Goal: Information Seeking & Learning: Learn about a topic

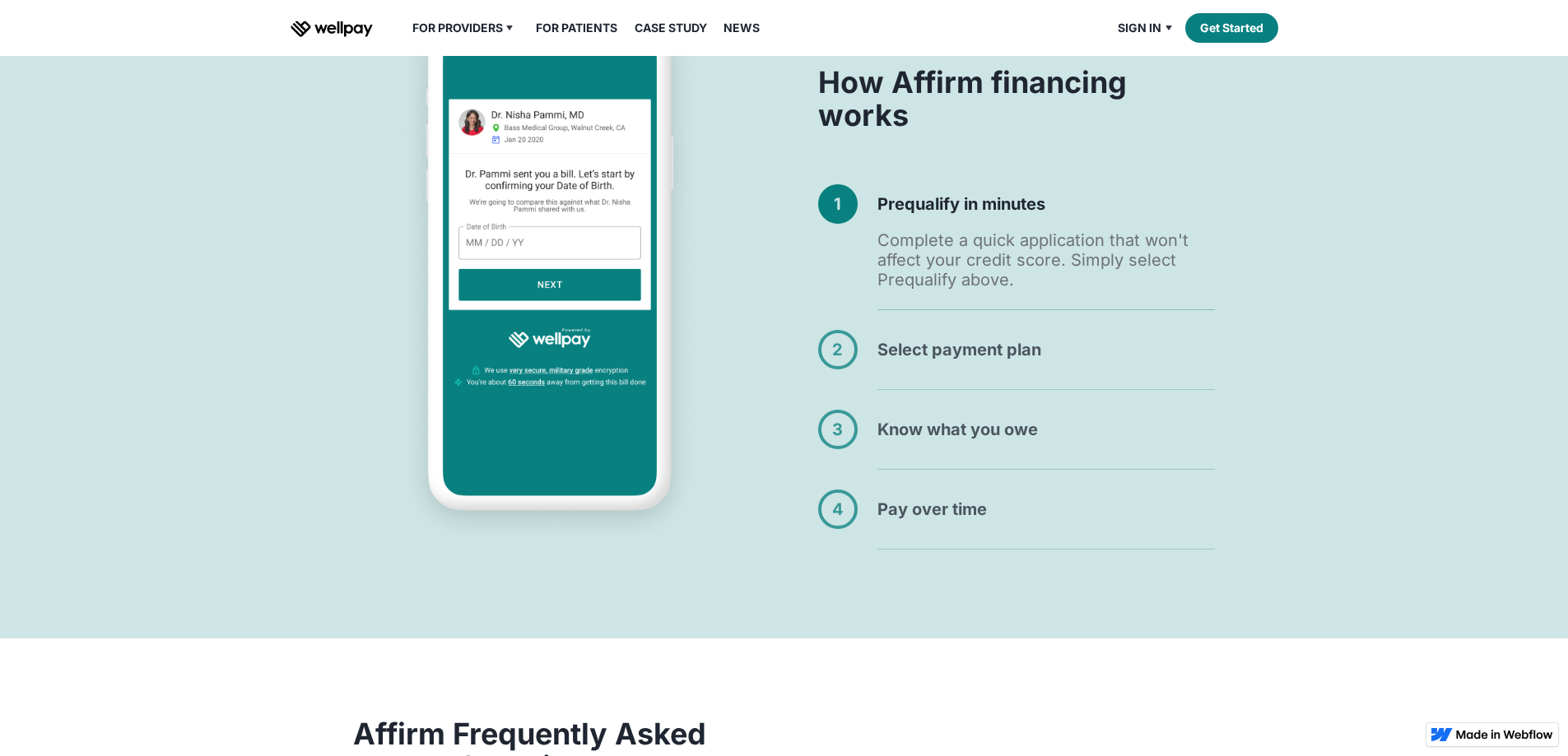
scroll to position [987, 0]
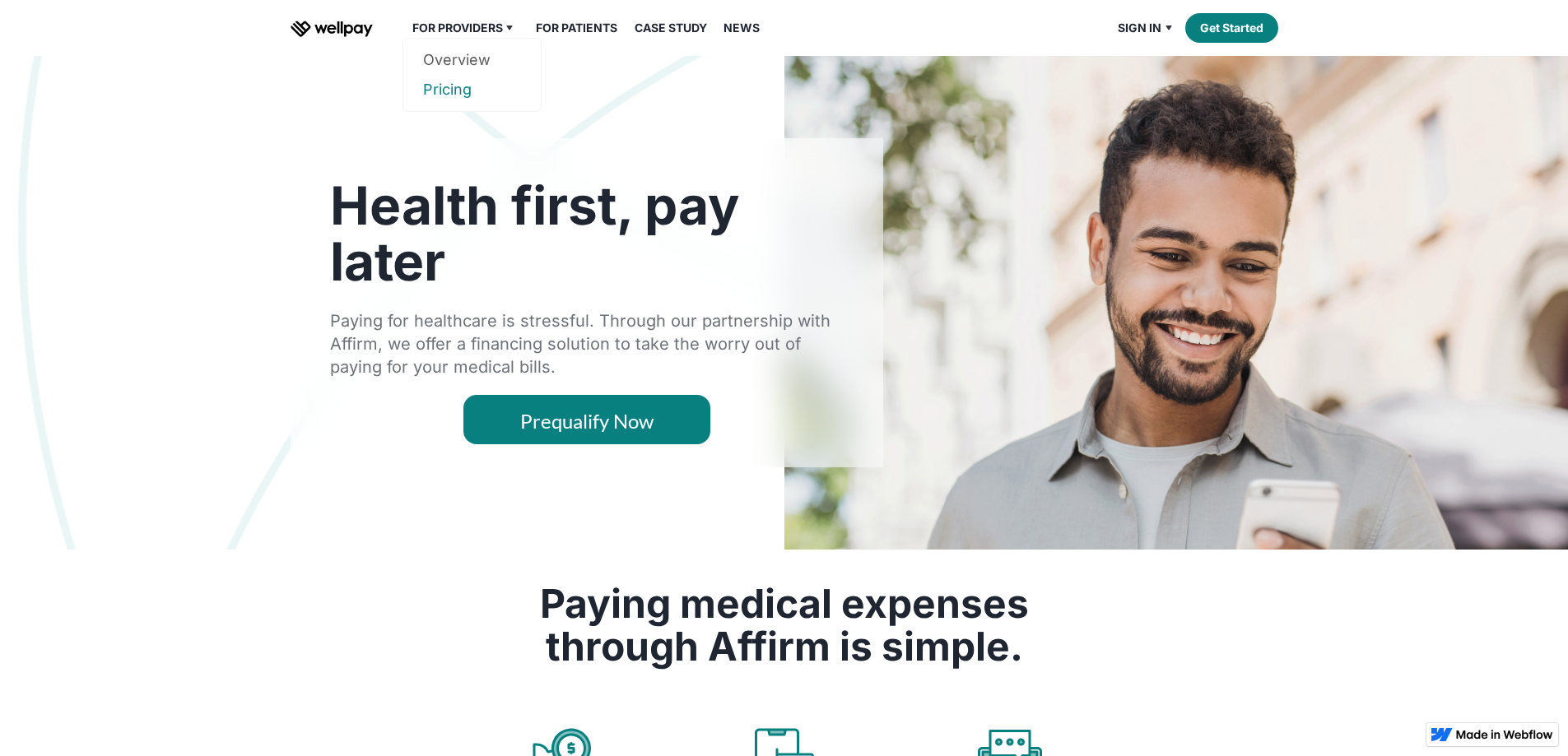
click at [457, 105] on link "Pricing" at bounding box center [472, 89] width 98 height 30
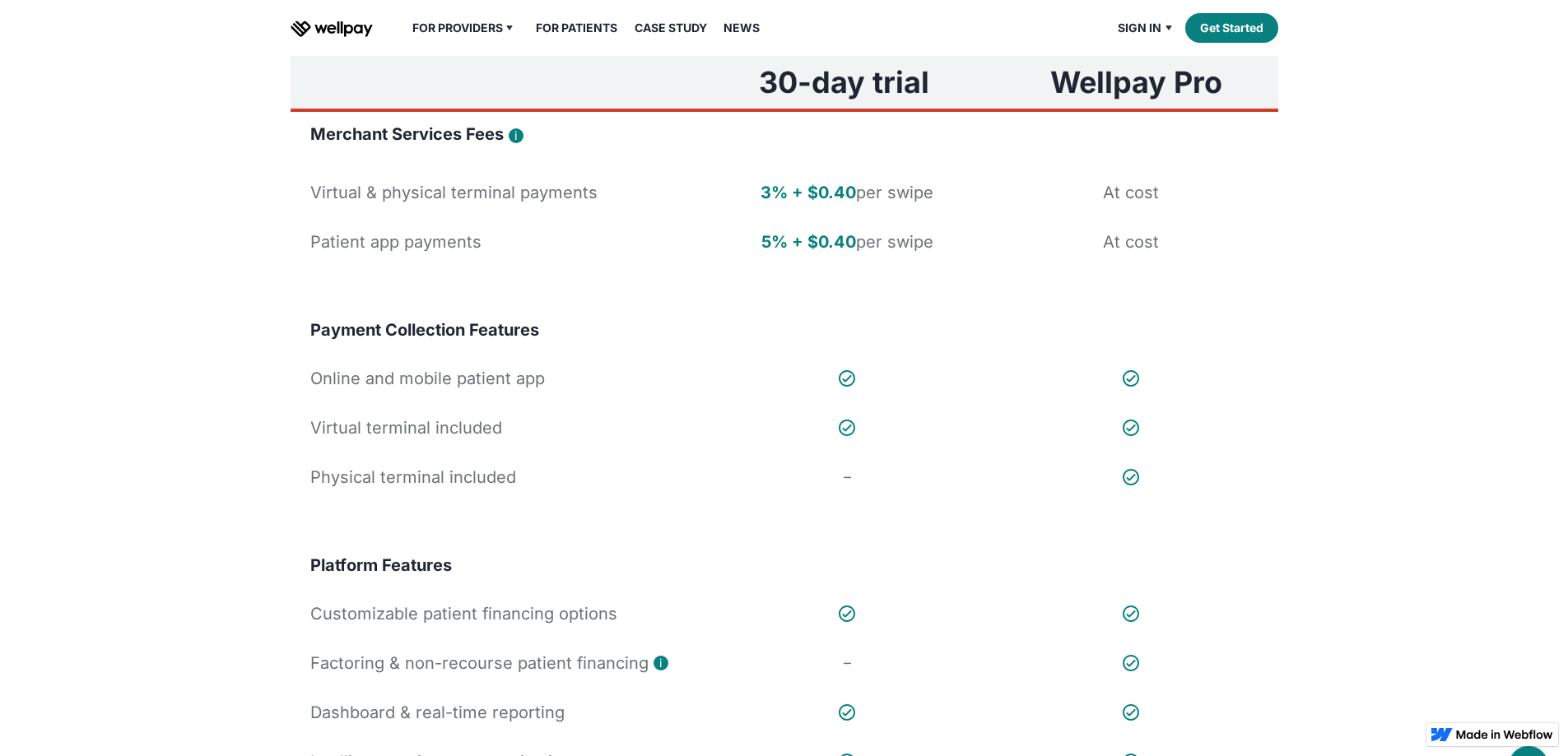
scroll to position [247, 0]
